Goal: Find specific page/section: Find specific page/section

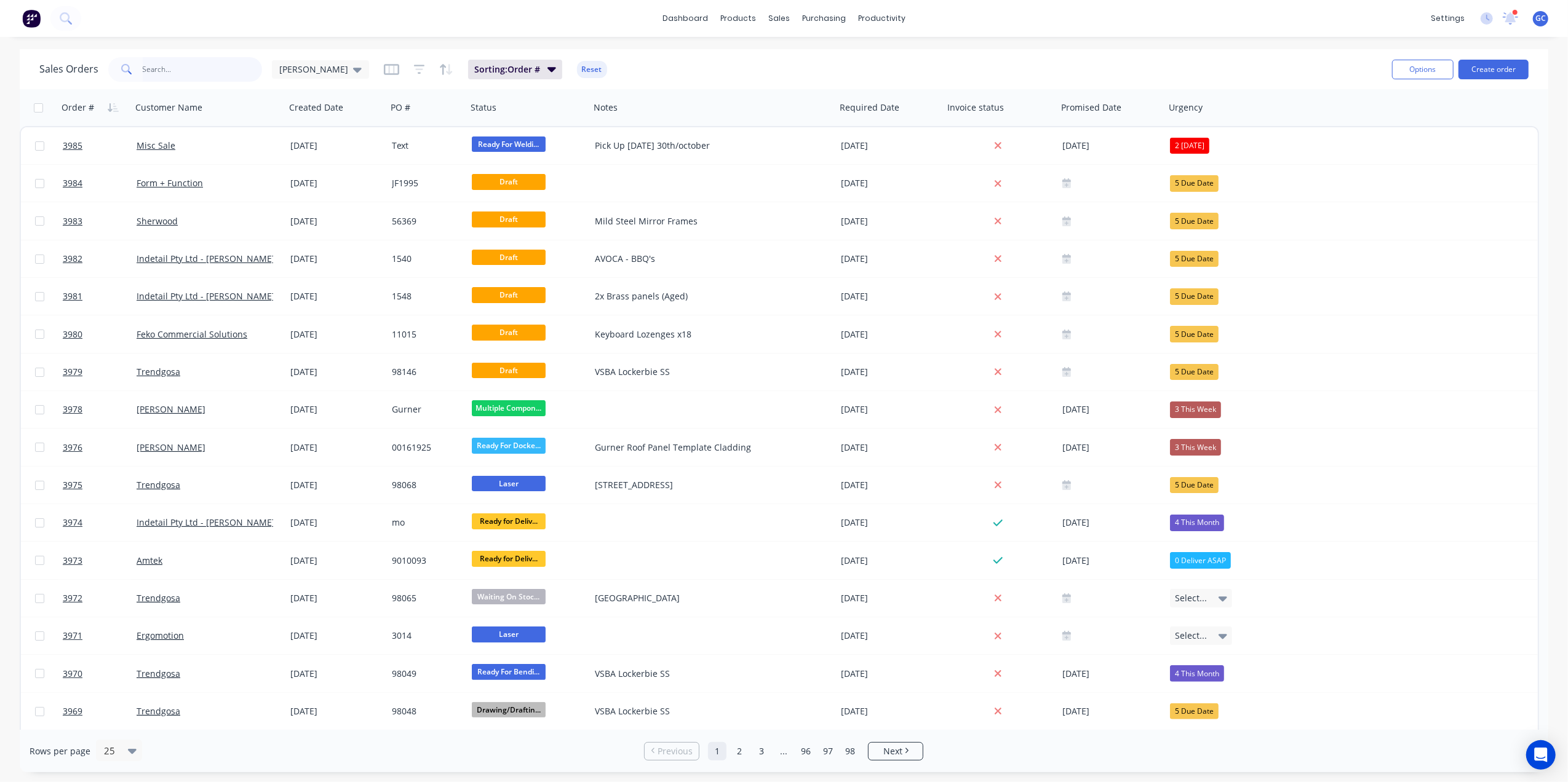
click at [192, 72] on input "text" at bounding box center [203, 70] width 120 height 25
type input "3"
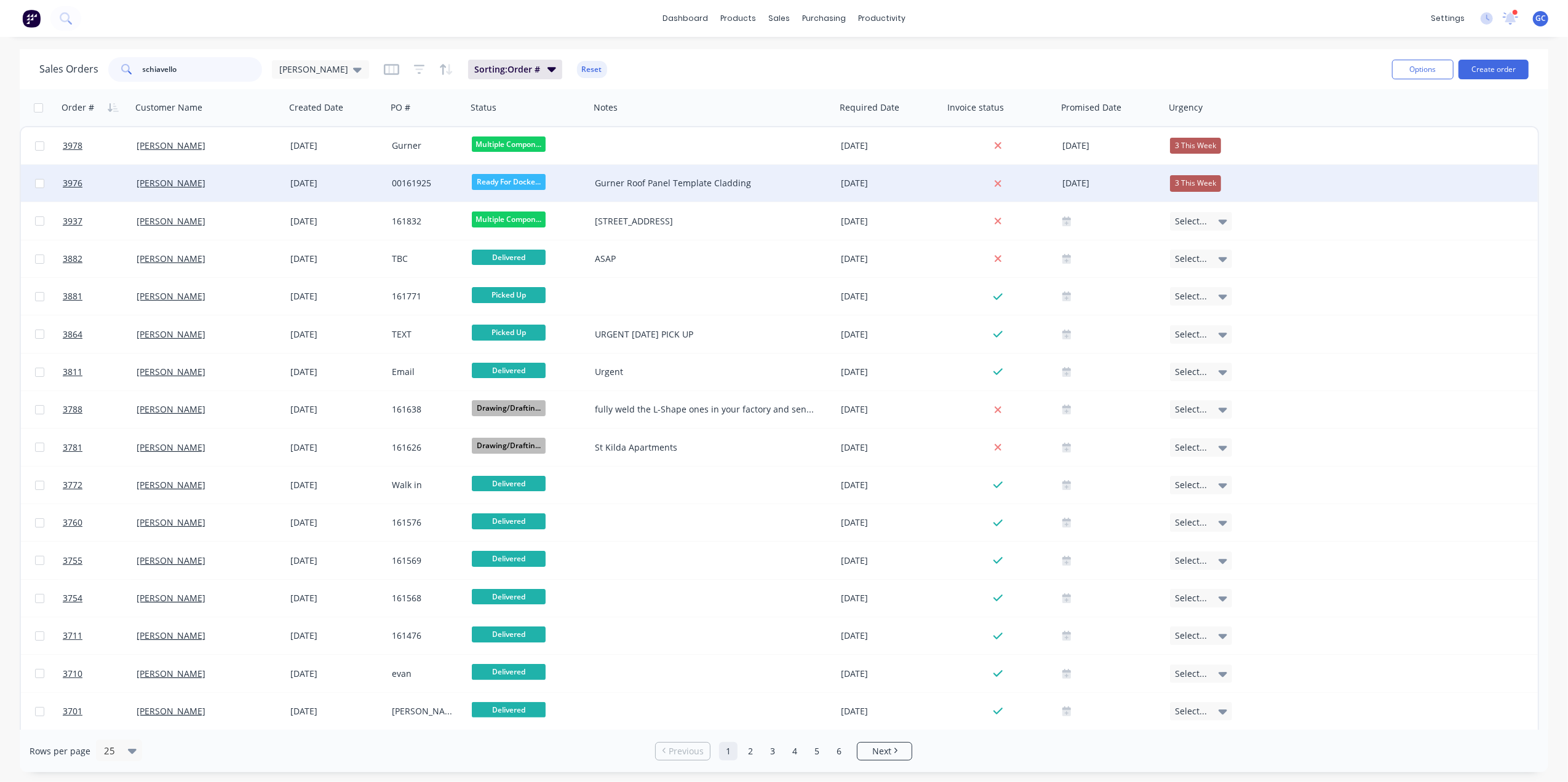
type input "schiavello"
click at [390, 185] on div "00161925" at bounding box center [427, 183] width 80 height 37
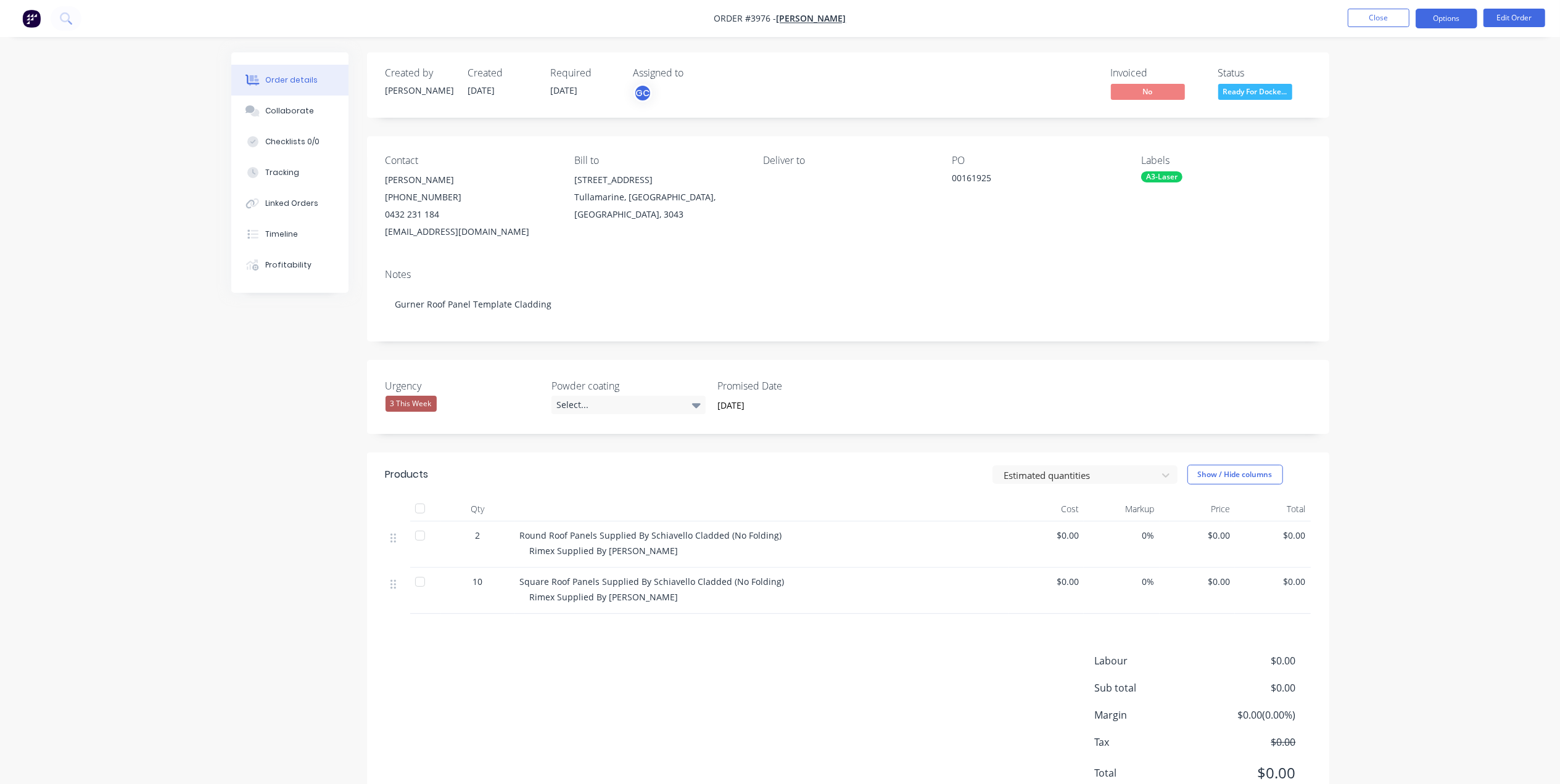
click at [1429, 20] on button "Options" at bounding box center [1447, 18] width 62 height 20
click at [1408, 169] on div "Delivery Docket" at bounding box center [1410, 173] width 113 height 18
click at [1405, 124] on div "Without pricing" at bounding box center [1410, 124] width 113 height 18
click at [1363, 8] on button "Close" at bounding box center [1378, 17] width 62 height 19
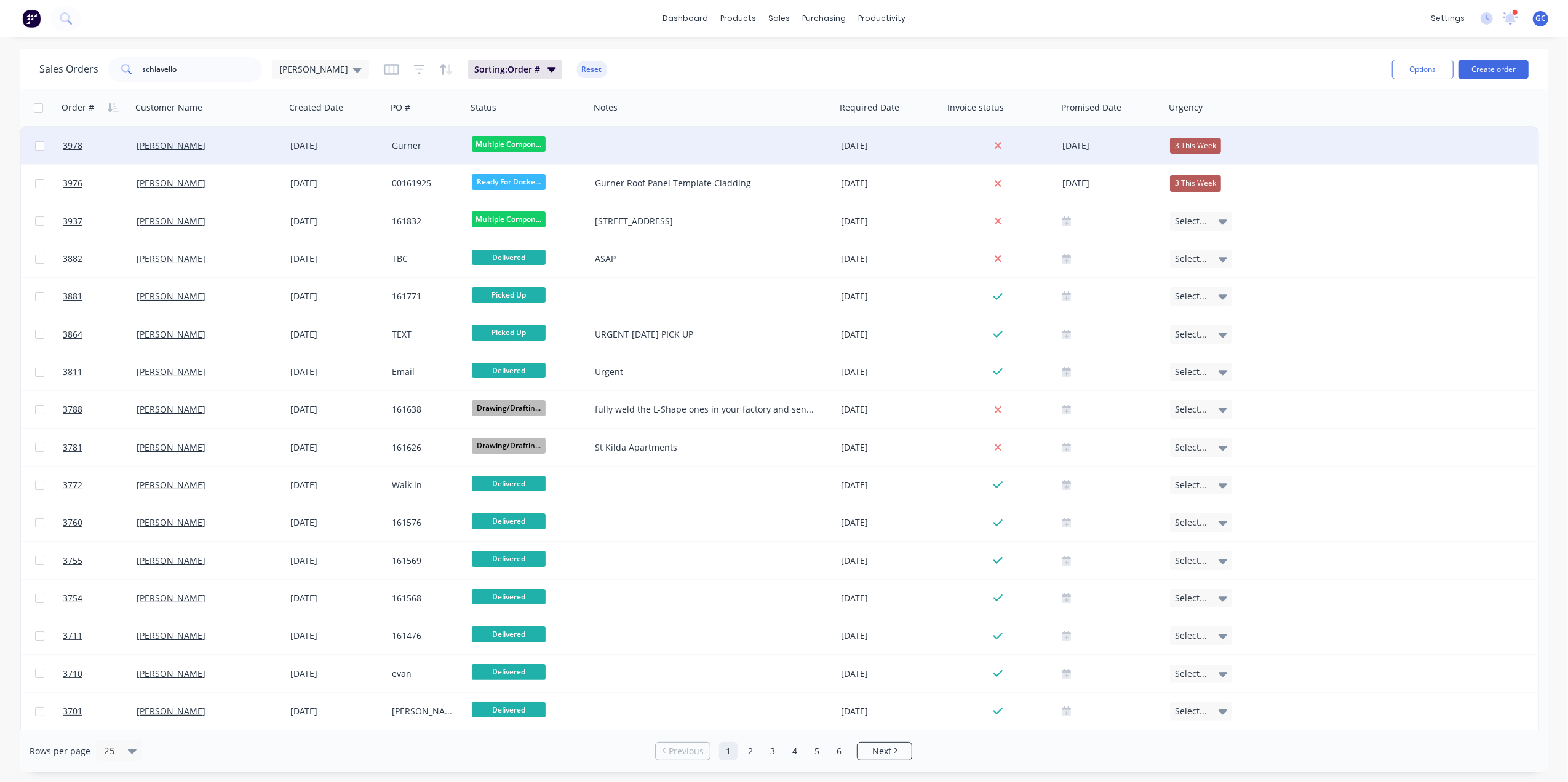
click at [655, 163] on div at bounding box center [713, 146] width 246 height 37
click at [419, 129] on div "Gurner" at bounding box center [427, 146] width 80 height 37
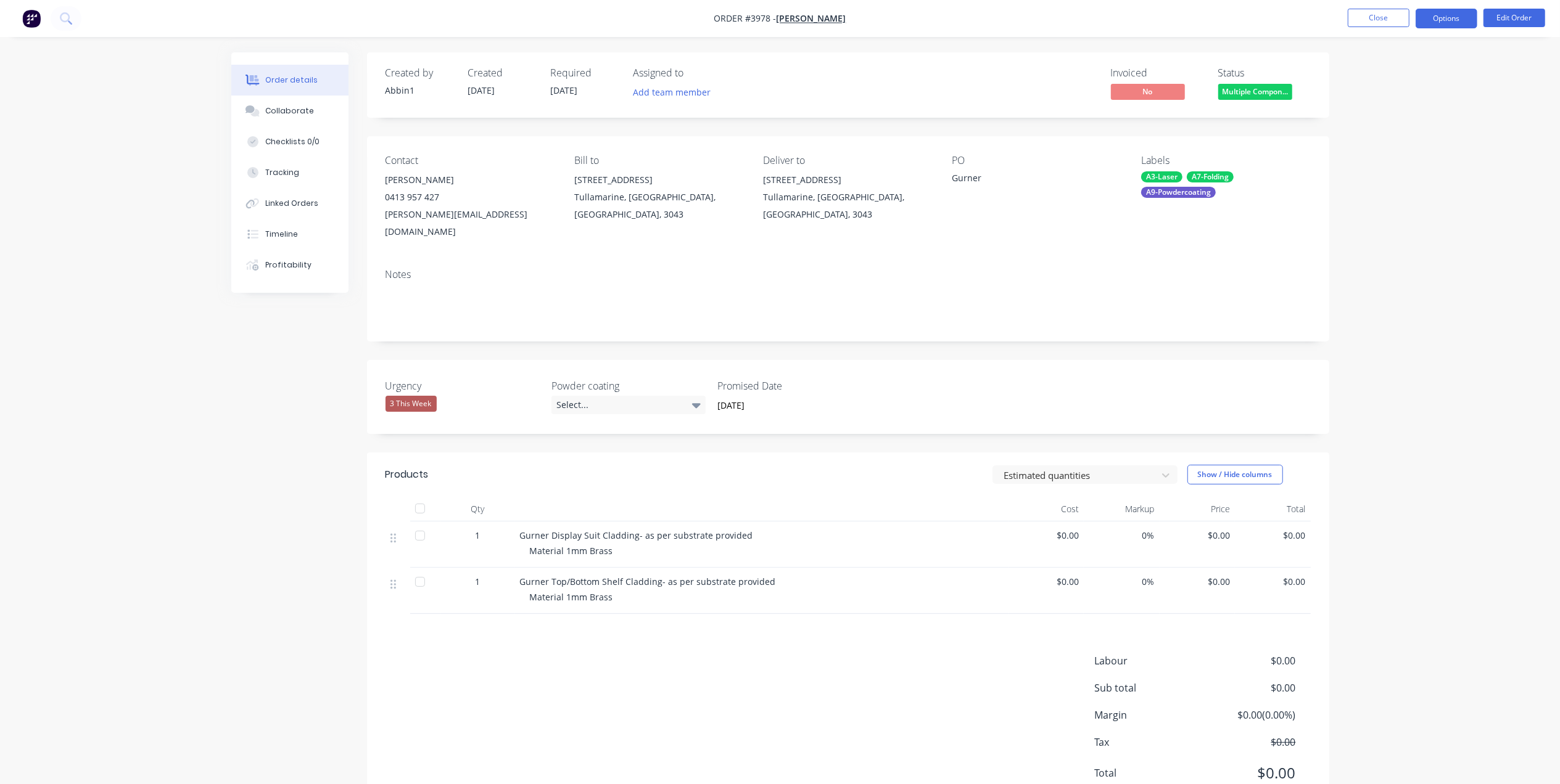
click at [1450, 17] on button "Options" at bounding box center [1447, 18] width 62 height 20
click at [1387, 171] on div "Delivery Docket" at bounding box center [1410, 173] width 113 height 18
click at [1397, 124] on div "Without pricing" at bounding box center [1410, 124] width 113 height 18
drag, startPoint x: 1053, startPoint y: 75, endPoint x: 1279, endPoint y: 41, distance: 228.5
click at [1053, 75] on div "Invoiced No Status Multiple Compon..." at bounding box center [1034, 85] width 554 height 36
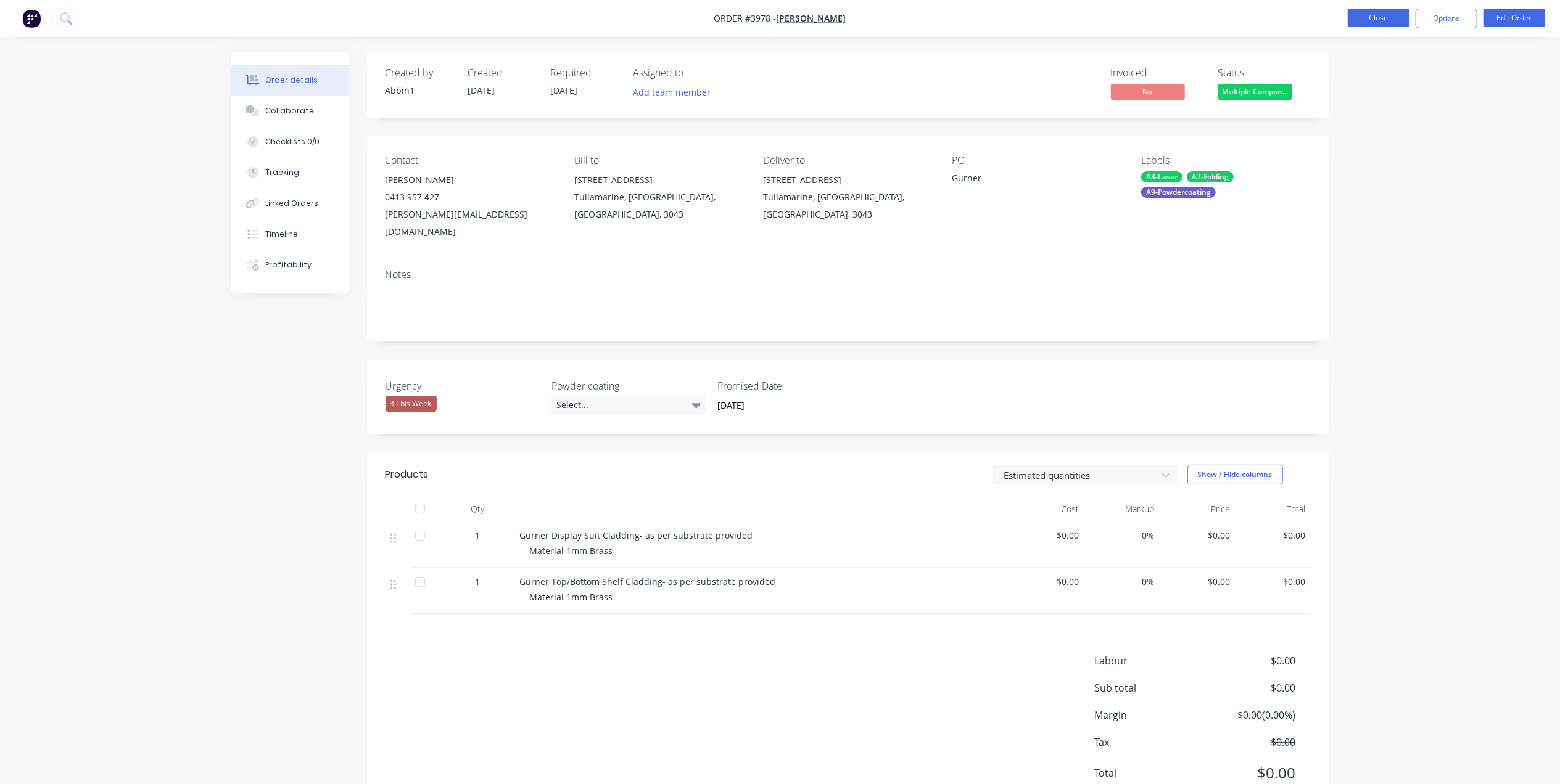
click at [1373, 23] on button "Close" at bounding box center [1378, 17] width 62 height 19
